Goal: Information Seeking & Learning: Learn about a topic

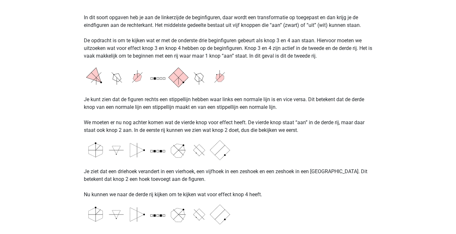
scroll to position [494, 0]
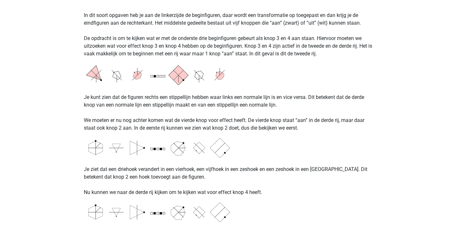
drag, startPoint x: 289, startPoint y: 131, endPoint x: 228, endPoint y: 133, distance: 61.7
click at [228, 133] on div "Abstract Redeneren Abstract redeneren vormt een lastig deel van het Assessment …" at bounding box center [228, 186] width 304 height 1270
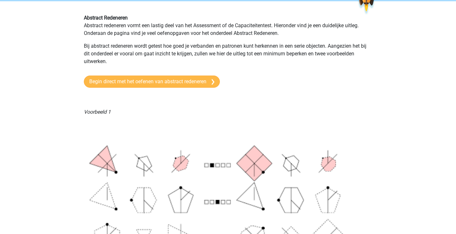
scroll to position [0, 0]
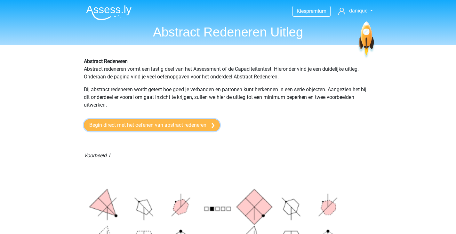
click at [187, 127] on link "Begin direct met het oefenen van abstract redeneren" at bounding box center [152, 125] width 136 height 12
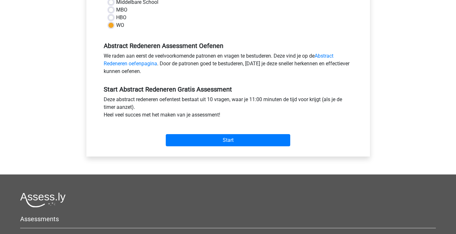
scroll to position [181, 0]
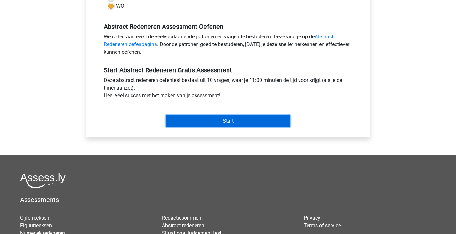
click at [256, 121] on input "Start" at bounding box center [228, 121] width 124 height 12
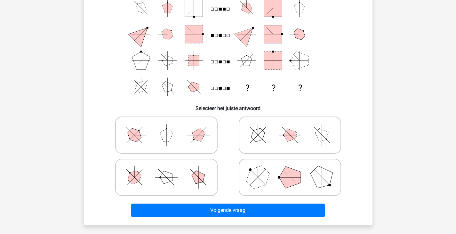
scroll to position [57, 0]
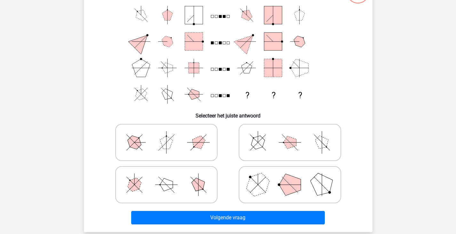
click at [273, 186] on icon at bounding box center [290, 185] width 96 height 32
click at [290, 177] on input "radio" at bounding box center [292, 174] width 4 height 4
radio input "true"
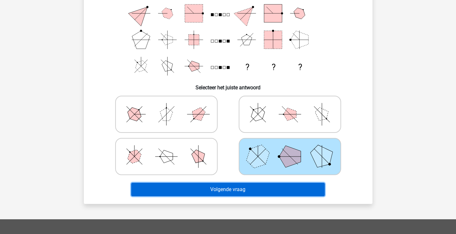
click at [257, 191] on button "Volgende vraag" at bounding box center [227, 189] width 193 height 13
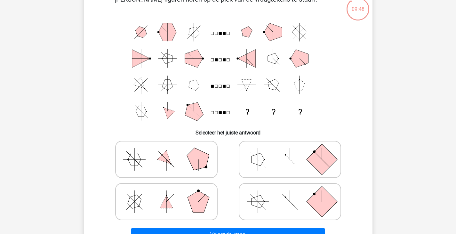
scroll to position [40, 0]
click at [278, 203] on icon at bounding box center [290, 201] width 96 height 32
click at [290, 193] on input "radio" at bounding box center [292, 191] width 4 height 4
radio input "true"
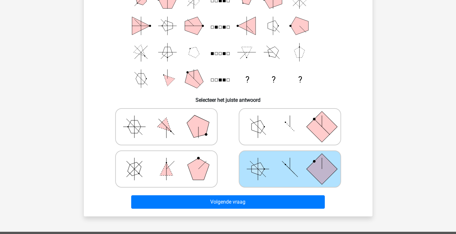
scroll to position [73, 0]
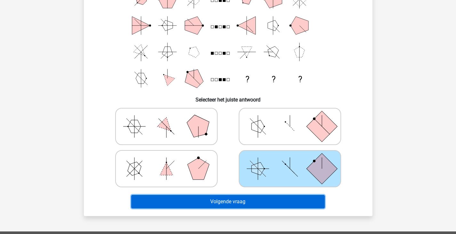
click at [249, 199] on button "Volgende vraag" at bounding box center [227, 201] width 193 height 13
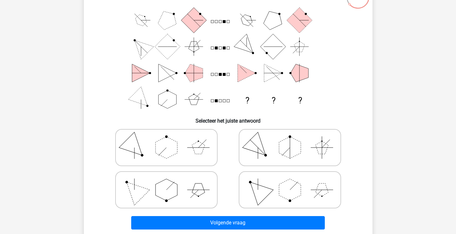
scroll to position [55, 0]
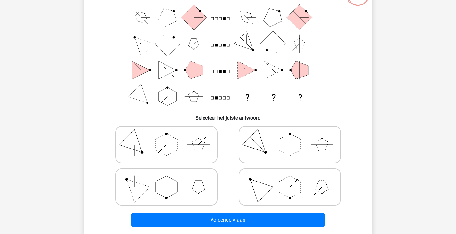
click at [161, 193] on polygon at bounding box center [166, 187] width 22 height 22
click at [166, 179] on input "radio" at bounding box center [168, 177] width 4 height 4
radio input "true"
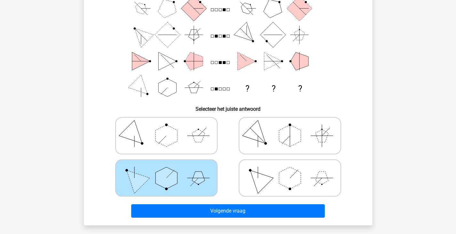
scroll to position [64, 0]
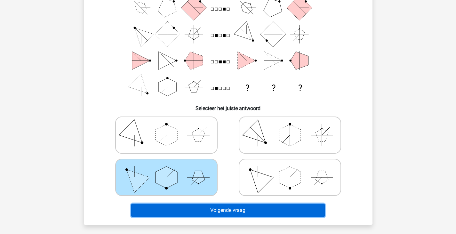
click at [205, 206] on button "Volgende vraag" at bounding box center [227, 209] width 193 height 13
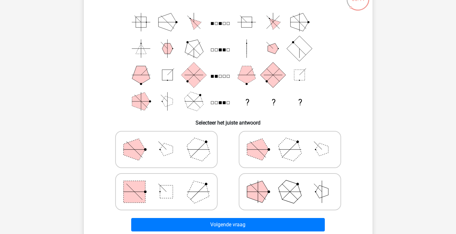
scroll to position [50, 0]
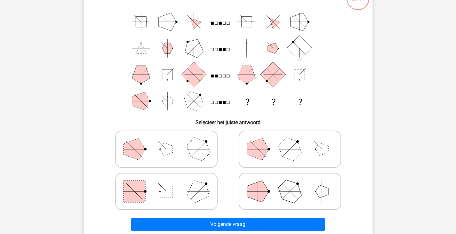
click at [185, 193] on icon at bounding box center [166, 191] width 96 height 32
click at [170, 183] on input "radio" at bounding box center [168, 181] width 4 height 4
radio input "true"
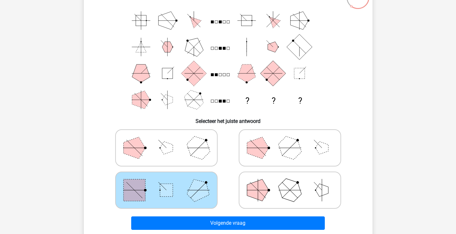
scroll to position [52, 0]
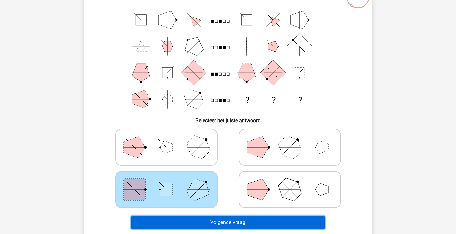
click at [215, 221] on button "Volgende vraag" at bounding box center [227, 222] width 193 height 13
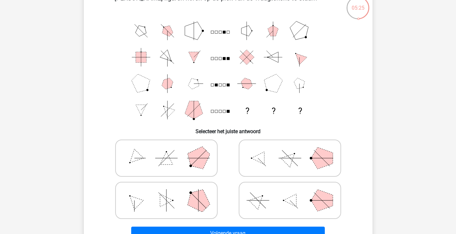
scroll to position [39, 0]
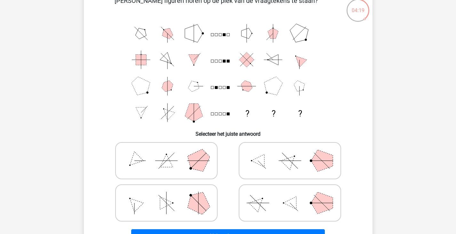
click at [265, 159] on icon at bounding box center [290, 161] width 96 height 32
click at [290, 153] on input "radio" at bounding box center [292, 150] width 4 height 4
radio input "true"
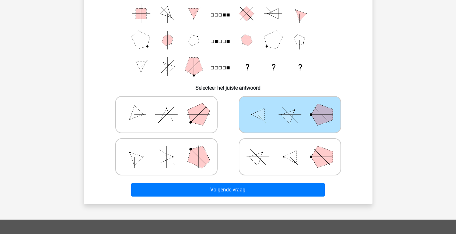
scroll to position [102, 0]
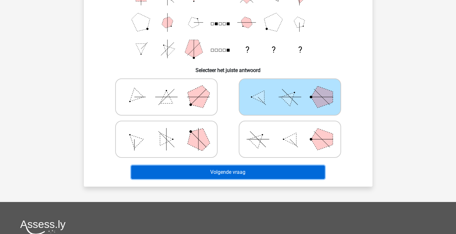
click at [229, 172] on button "Volgende vraag" at bounding box center [227, 171] width 193 height 13
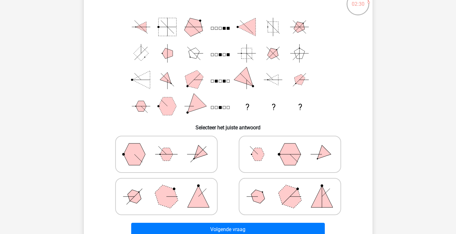
scroll to position [44, 0]
click at [273, 202] on icon at bounding box center [290, 197] width 96 height 32
click at [290, 189] on input "radio" at bounding box center [292, 187] width 4 height 4
radio input "true"
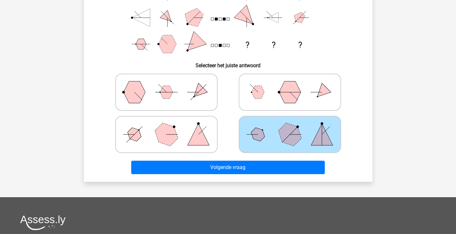
scroll to position [107, 0]
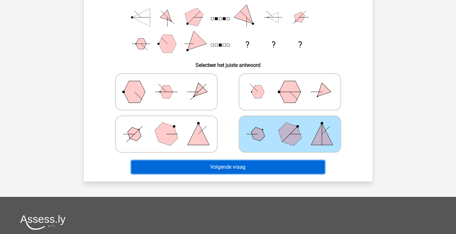
click at [254, 170] on button "Volgende vraag" at bounding box center [227, 166] width 193 height 13
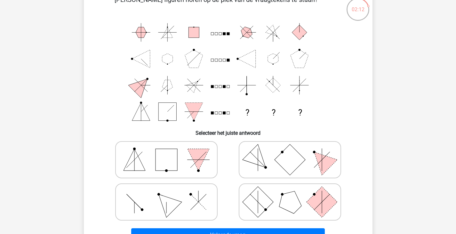
scroll to position [40, 0]
click at [157, 205] on icon at bounding box center [166, 201] width 96 height 32
click at [166, 193] on input "radio" at bounding box center [168, 191] width 4 height 4
radio input "true"
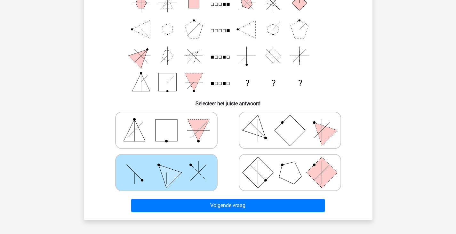
scroll to position [69, 0]
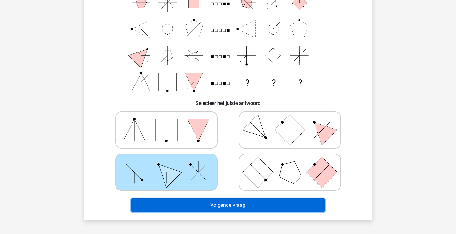
click at [172, 208] on button "Volgende vraag" at bounding box center [227, 204] width 193 height 13
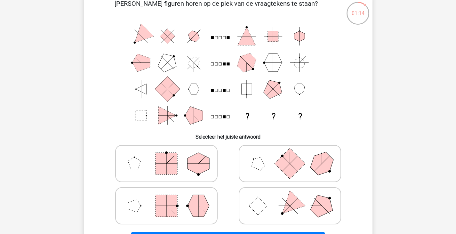
scroll to position [44, 0]
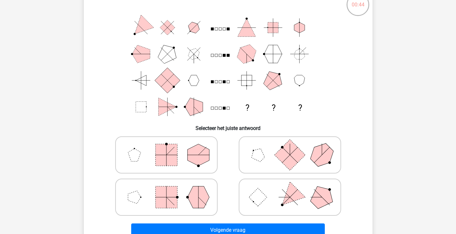
click at [167, 198] on line at bounding box center [170, 201] width 8 height 8
click at [167, 189] on input "radio" at bounding box center [168, 187] width 4 height 4
radio input "true"
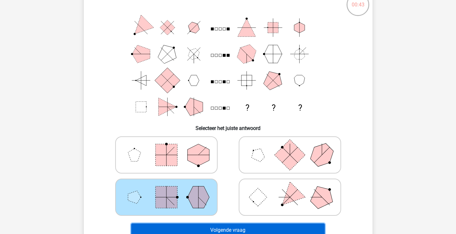
click at [169, 226] on button "Volgende vraag" at bounding box center [227, 229] width 193 height 13
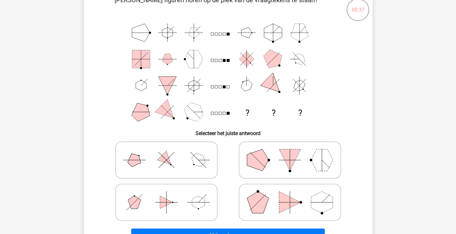
scroll to position [44, 0]
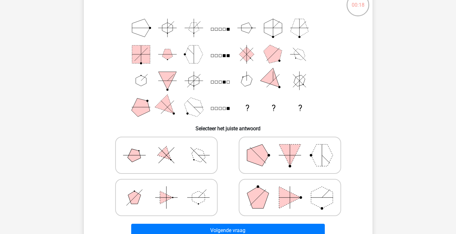
click at [154, 169] on icon at bounding box center [166, 155] width 96 height 32
click at [166, 147] on input "radio" at bounding box center [168, 145] width 4 height 4
radio input "true"
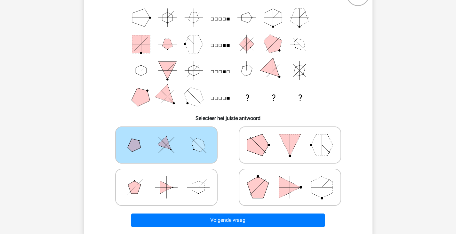
scroll to position [55, 0]
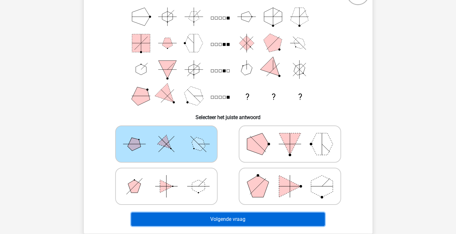
click at [195, 218] on button "Volgende vraag" at bounding box center [227, 218] width 193 height 13
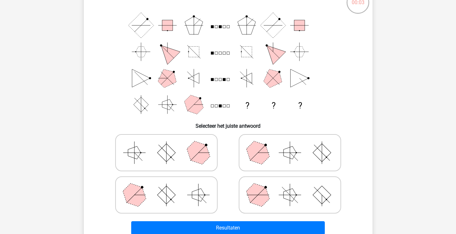
scroll to position [47, 0]
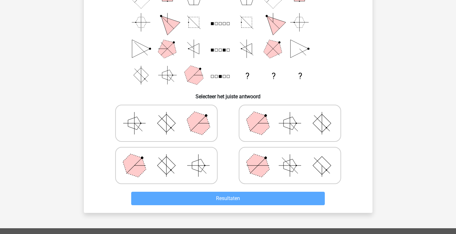
scroll to position [106, 0]
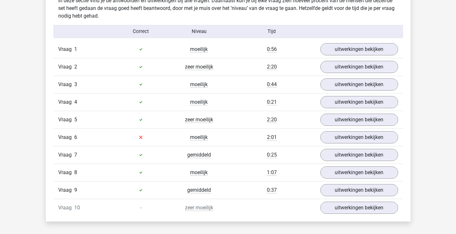
scroll to position [511, 0]
click at [332, 45] on link "uitwerkingen bekijken" at bounding box center [358, 50] width 89 height 14
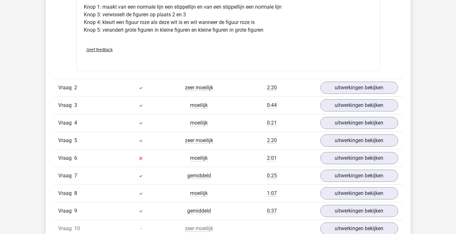
scroll to position [870, 0]
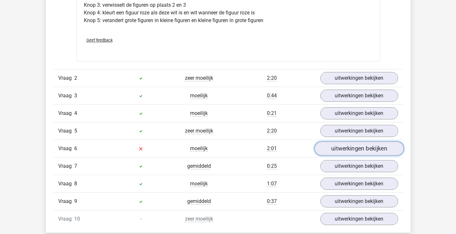
click at [342, 149] on link "uitwerkingen bekijken" at bounding box center [358, 148] width 89 height 14
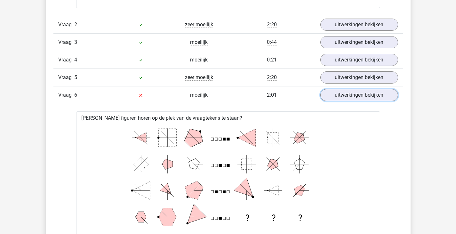
scroll to position [887, 0]
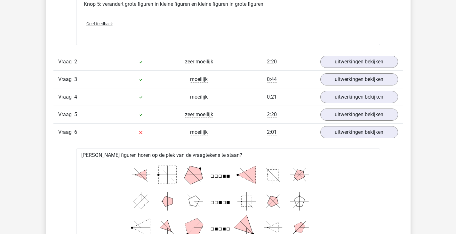
click at [162, 62] on div at bounding box center [141, 62] width 58 height 8
click at [384, 62] on link "uitwerkingen bekijken" at bounding box center [358, 62] width 89 height 14
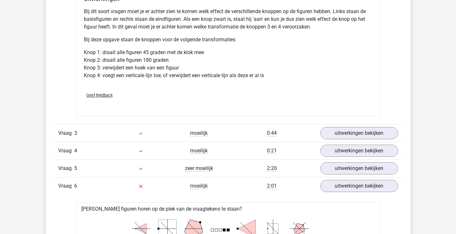
scroll to position [1204, 0]
click at [333, 131] on link "uitwerkingen bekijken" at bounding box center [358, 133] width 89 height 14
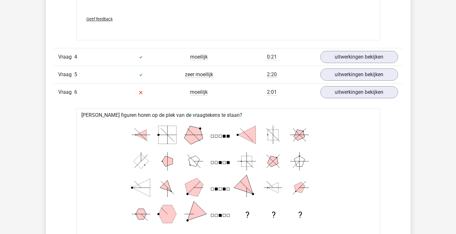
scroll to position [1802, 0]
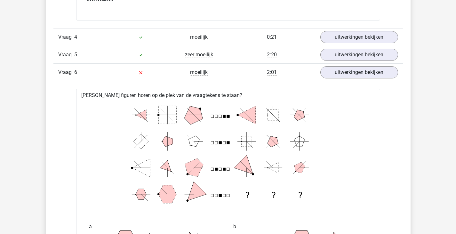
click at [362, 28] on div "Vraag 4 moeilijk 0:21 uitwerkingen bekijken" at bounding box center [227, 37] width 349 height 18
click at [362, 35] on link "uitwerkingen bekijken" at bounding box center [358, 37] width 89 height 14
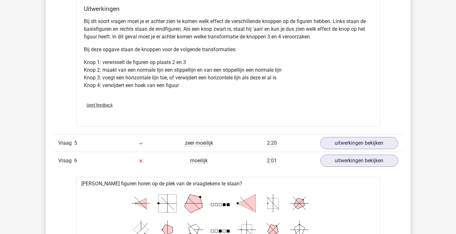
scroll to position [2088, 0]
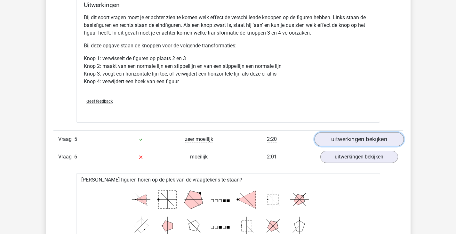
click at [346, 140] on link "uitwerkingen bekijken" at bounding box center [358, 139] width 89 height 14
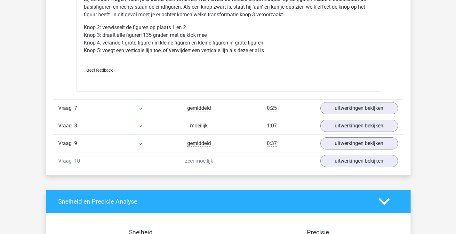
scroll to position [2998, 0]
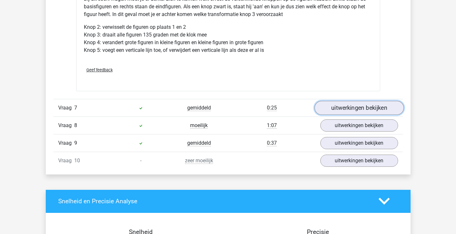
click at [357, 110] on link "uitwerkingen bekijken" at bounding box center [358, 108] width 89 height 14
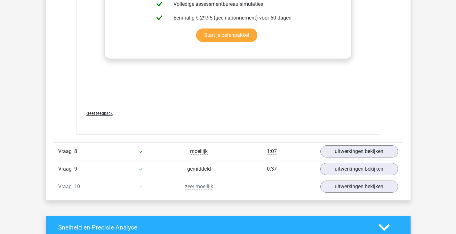
scroll to position [3479, 0]
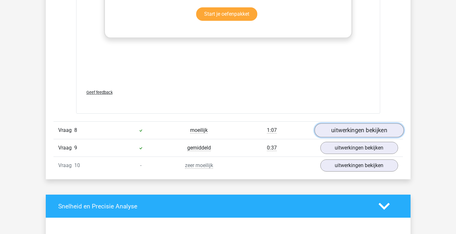
click at [354, 130] on link "uitwerkingen bekijken" at bounding box center [358, 130] width 89 height 14
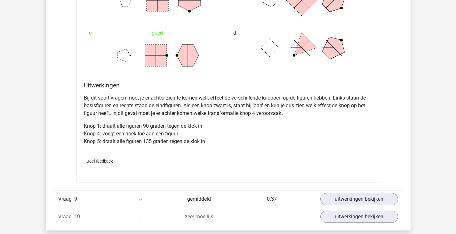
scroll to position [3778, 0]
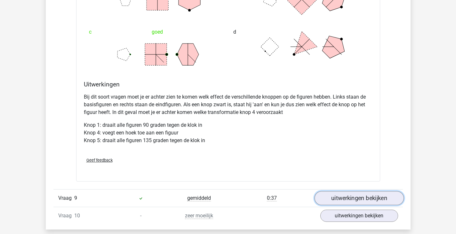
click at [341, 195] on link "uitwerkingen bekijken" at bounding box center [358, 198] width 89 height 14
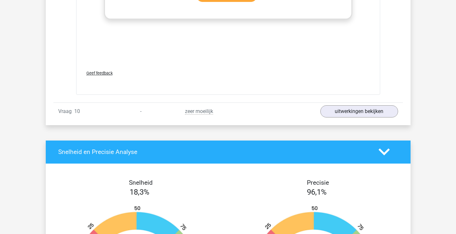
scroll to position [4396, 0]
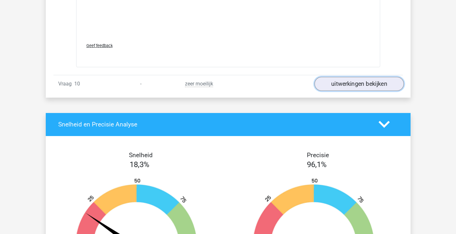
click at [339, 82] on link "uitwerkingen bekijken" at bounding box center [358, 84] width 89 height 14
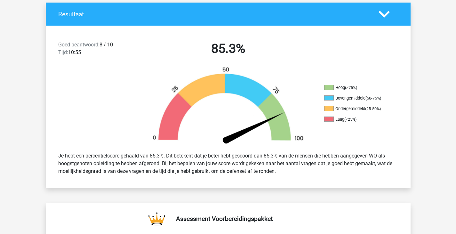
scroll to position [0, 0]
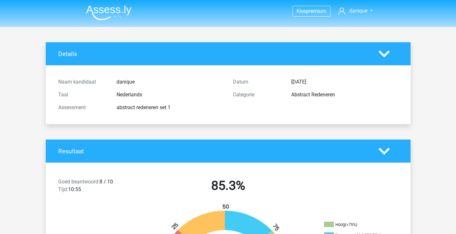
click at [116, 12] on img at bounding box center [108, 12] width 45 height 15
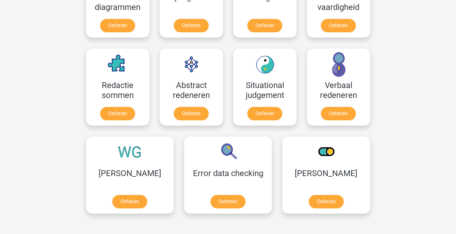
scroll to position [430, 0]
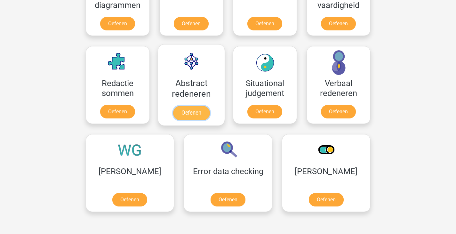
click at [204, 106] on link "Oefenen" at bounding box center [191, 113] width 36 height 14
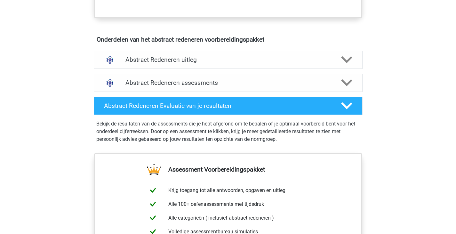
scroll to position [346, 0]
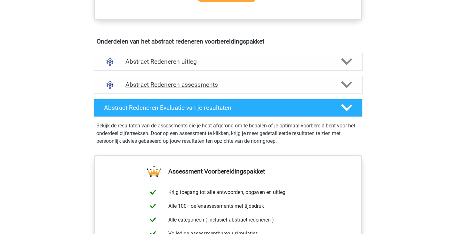
click at [288, 89] on div "Abstract Redeneren assessments" at bounding box center [228, 85] width 269 height 18
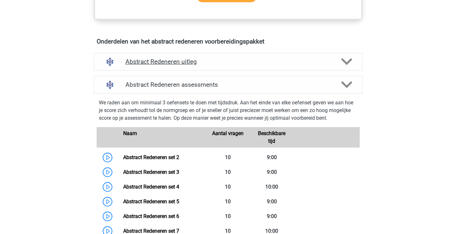
click at [288, 69] on div "Abstract Redeneren uitleg" at bounding box center [228, 62] width 269 height 18
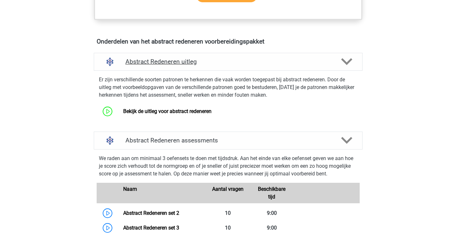
click at [288, 69] on div "Abstract Redeneren uitleg" at bounding box center [228, 62] width 269 height 18
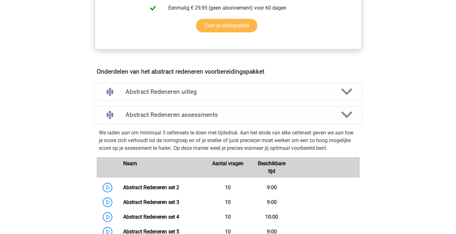
scroll to position [313, 0]
